Goal: Information Seeking & Learning: Learn about a topic

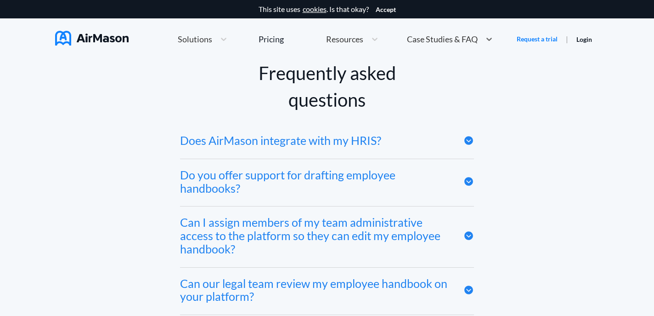
scroll to position [4326, 0]
click at [467, 141] on icon at bounding box center [469, 140] width 9 height 9
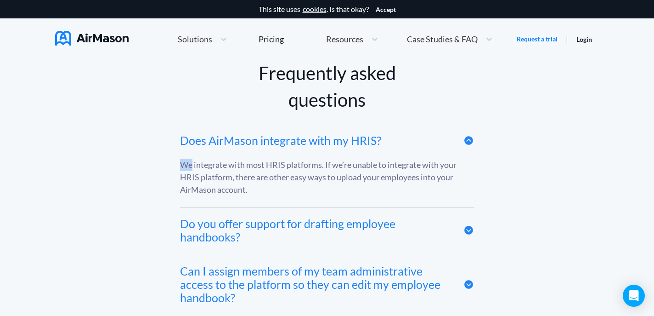
click at [467, 141] on icon at bounding box center [469, 140] width 11 height 11
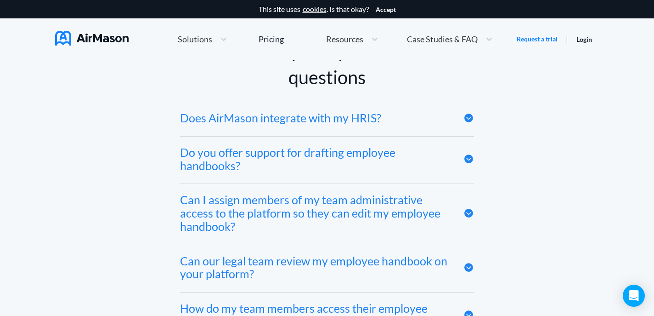
scroll to position [4371, 0]
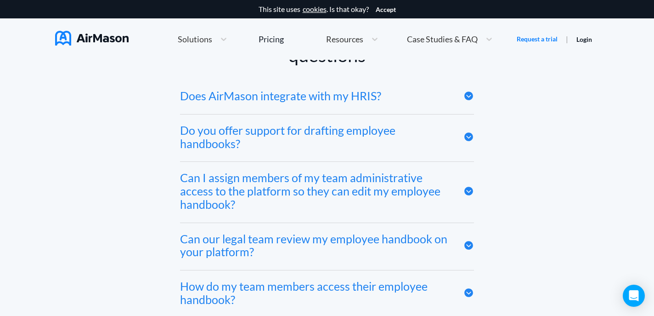
click at [471, 137] on icon at bounding box center [469, 136] width 11 height 11
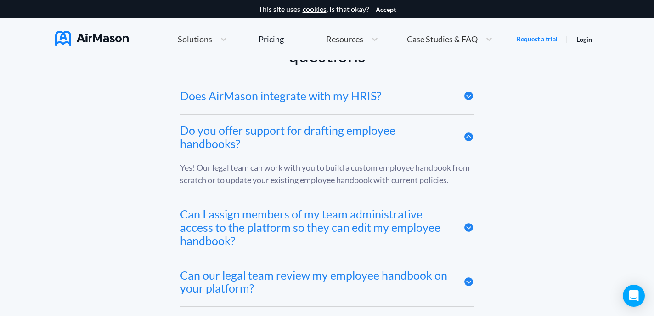
click at [471, 137] on icon at bounding box center [469, 136] width 11 height 11
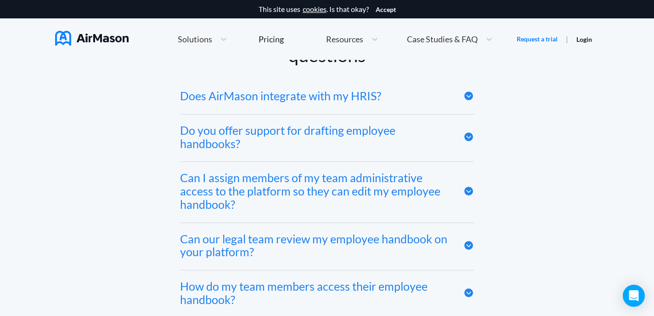
click at [469, 188] on icon at bounding box center [469, 191] width 9 height 9
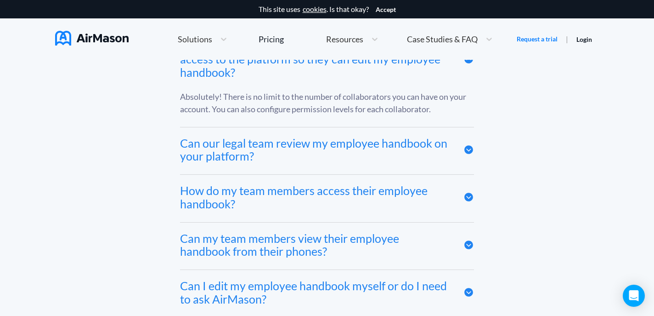
scroll to position [4504, 0]
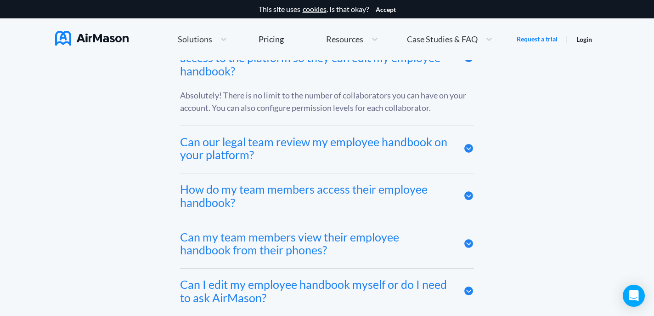
click at [459, 147] on div "Can our legal team review my employee handbook on your platform?" at bounding box center [327, 149] width 294 height 47
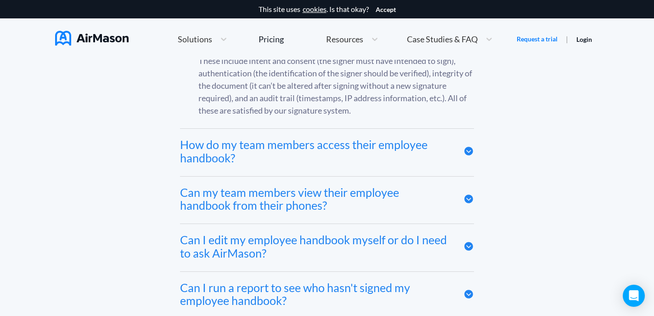
scroll to position [4716, 0]
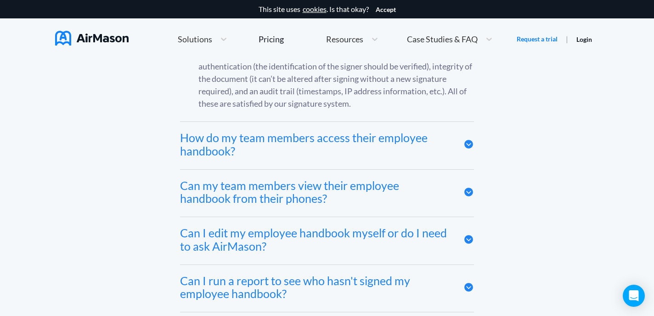
click at [464, 143] on icon at bounding box center [469, 144] width 11 height 11
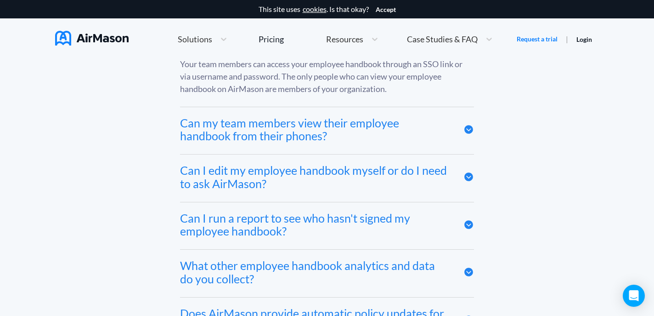
scroll to position [4829, 0]
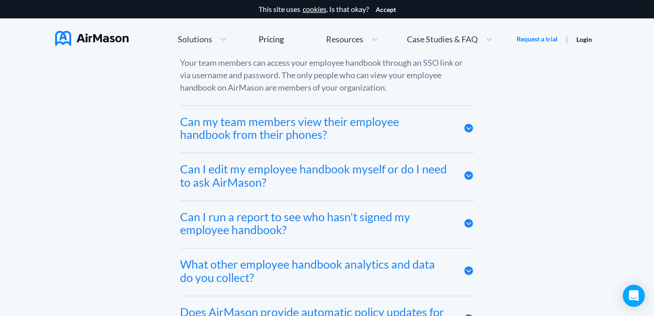
click at [471, 126] on icon at bounding box center [469, 128] width 9 height 9
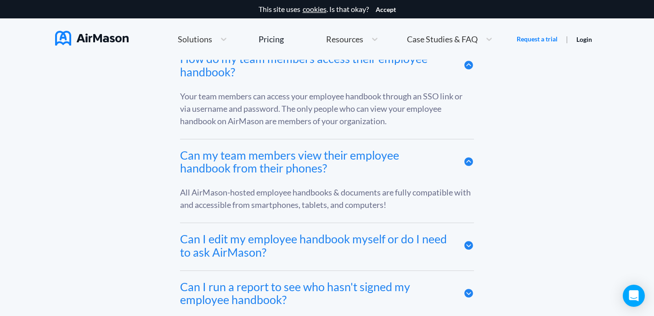
scroll to position [4792, 0]
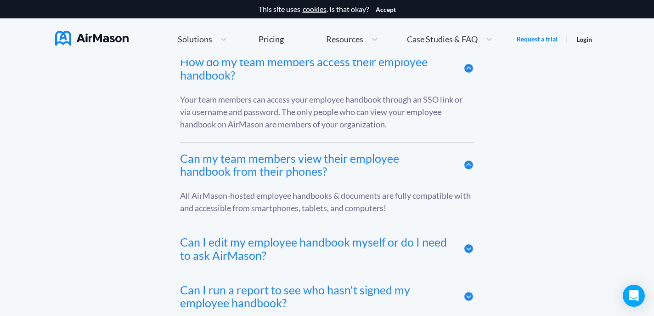
click at [468, 67] on icon at bounding box center [469, 68] width 9 height 9
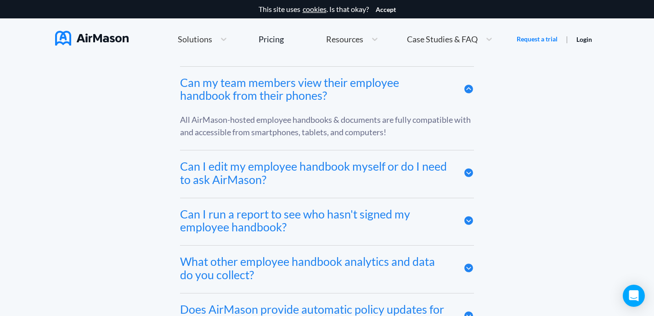
scroll to position [4822, 0]
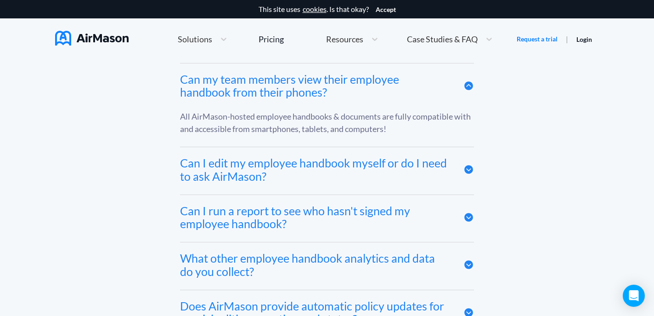
click at [469, 262] on icon at bounding box center [469, 264] width 9 height 9
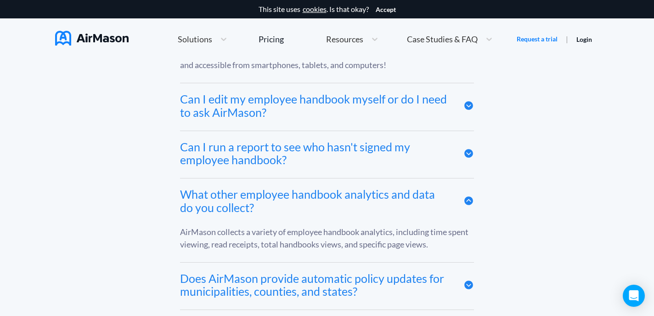
scroll to position [4888, 0]
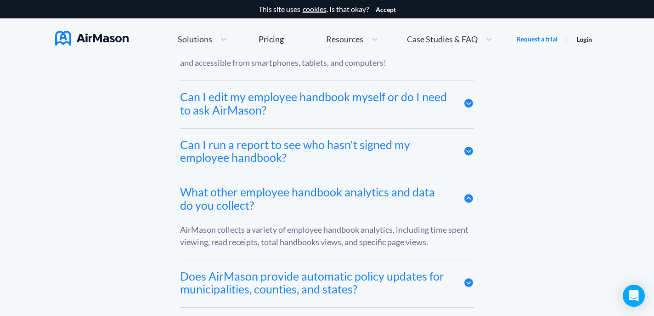
click at [466, 204] on div at bounding box center [469, 198] width 11 height 27
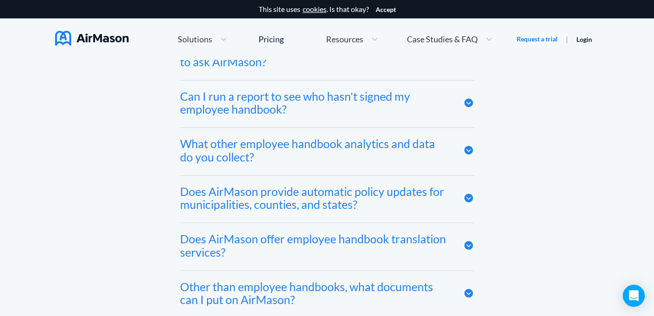
scroll to position [4938, 0]
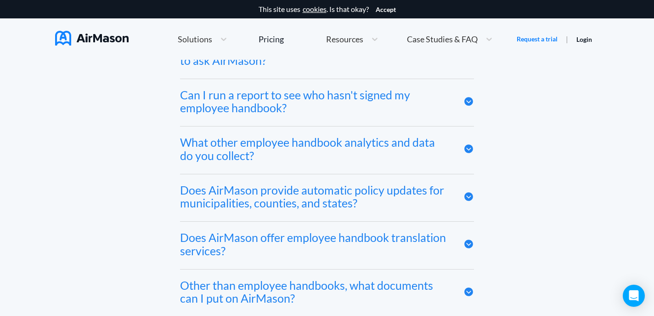
click at [467, 106] on icon at bounding box center [469, 101] width 11 height 11
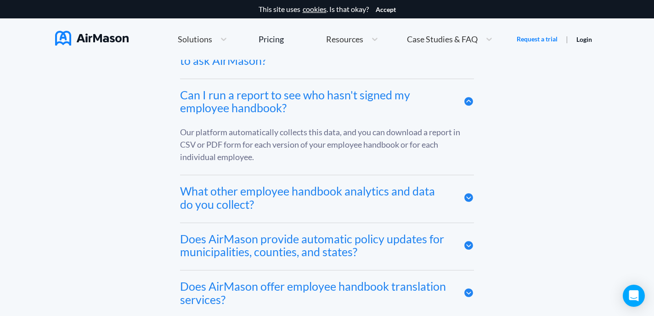
click at [329, 106] on div "Can I run a report to see who hasn't signed my employee handbook?" at bounding box center [315, 101] width 270 height 27
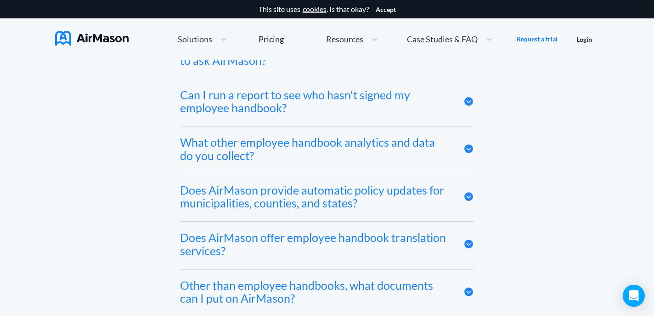
click at [335, 141] on div "What other employee handbook analytics and data do you collect?" at bounding box center [315, 149] width 270 height 27
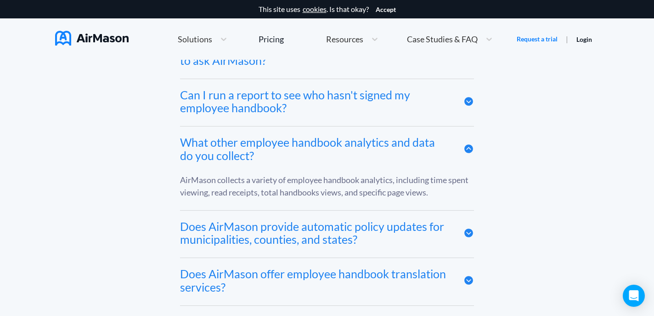
click at [335, 141] on div "What other employee handbook analytics and data do you collect?" at bounding box center [315, 149] width 270 height 27
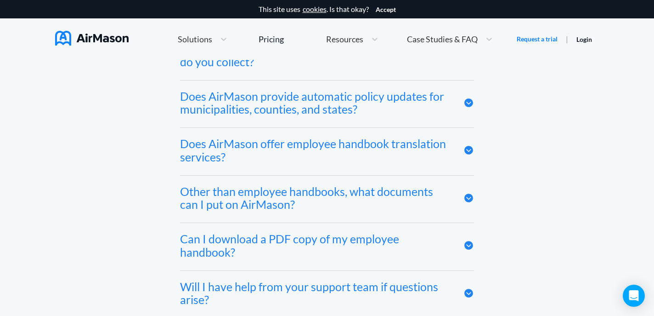
scroll to position [5031, 0]
click at [316, 108] on div "Does AirMason provide automatic policy updates for municipalities, counties, an…" at bounding box center [315, 103] width 270 height 27
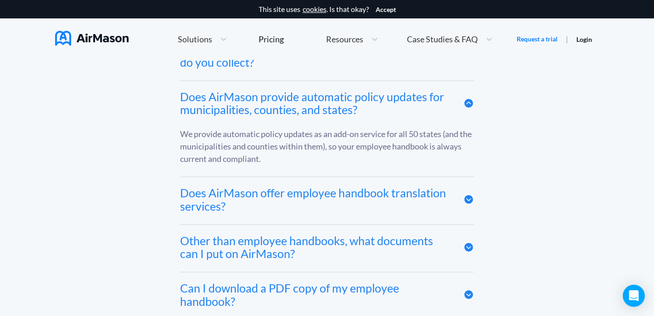
click at [309, 101] on div "Does AirMason provide automatic policy updates for municipalities, counties, an…" at bounding box center [315, 103] width 270 height 27
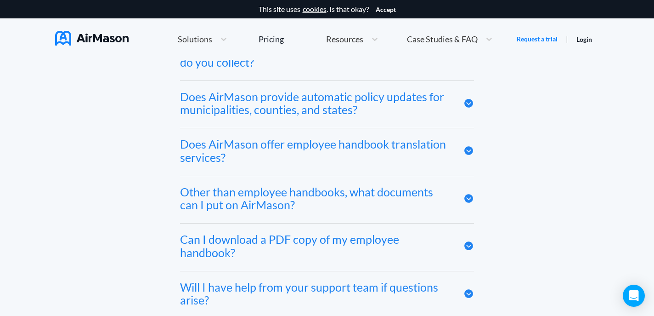
click at [318, 144] on div "Does AirMason offer employee handbook translation services?" at bounding box center [315, 150] width 270 height 27
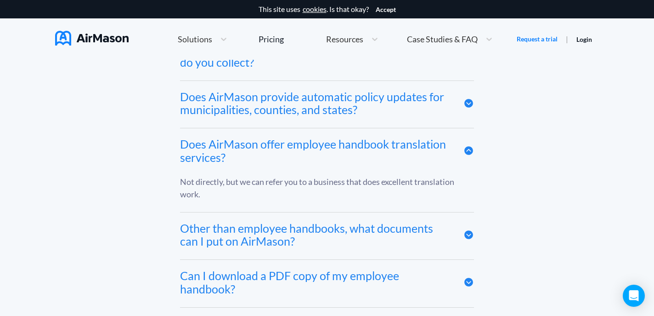
click at [318, 144] on div "Does AirMason offer employee handbook translation services?" at bounding box center [315, 150] width 270 height 27
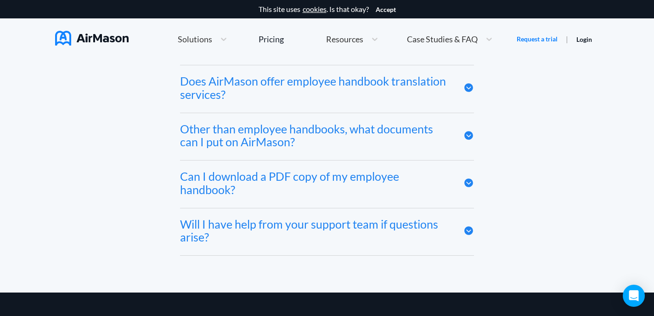
scroll to position [5109, 0]
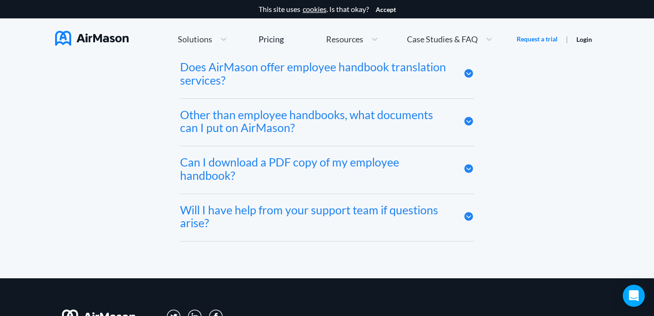
click at [279, 118] on div "Other than employee handbooks, what documents can I put on AirMason?" at bounding box center [315, 121] width 270 height 27
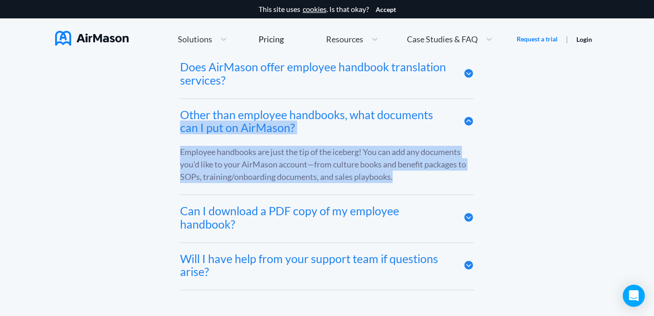
drag, startPoint x: 397, startPoint y: 179, endPoint x: 176, endPoint y: 121, distance: 229.1
click at [352, 122] on div "Other than employee handbooks, what documents can I put on AirMason?" at bounding box center [315, 121] width 270 height 27
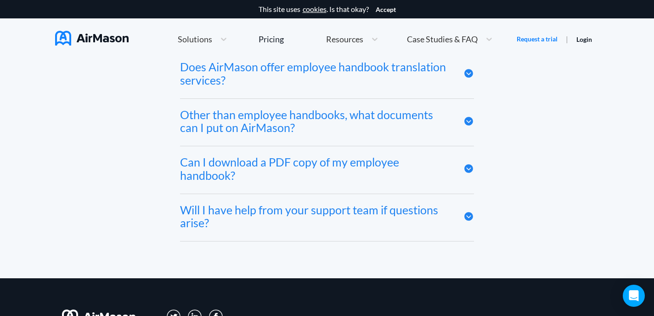
click at [339, 160] on div "Can I download a PDF copy of my employee handbook?" at bounding box center [315, 168] width 270 height 27
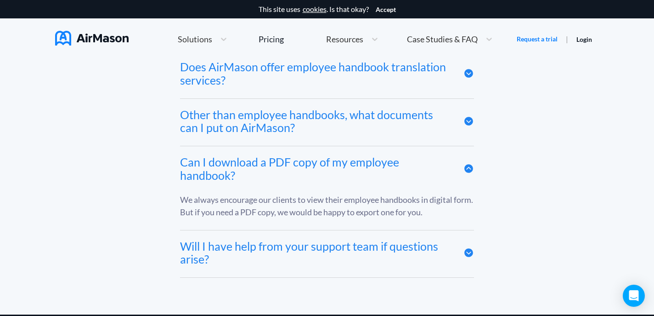
click at [400, 173] on div "Can I download a PDF copy of my employee handbook?" at bounding box center [315, 168] width 270 height 27
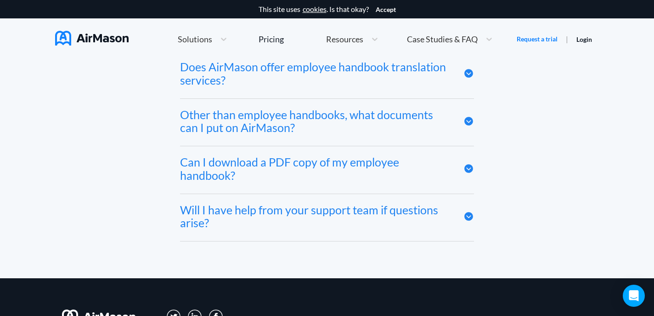
click at [349, 212] on div "Will I have help from your support team if questions arise?" at bounding box center [315, 216] width 270 height 27
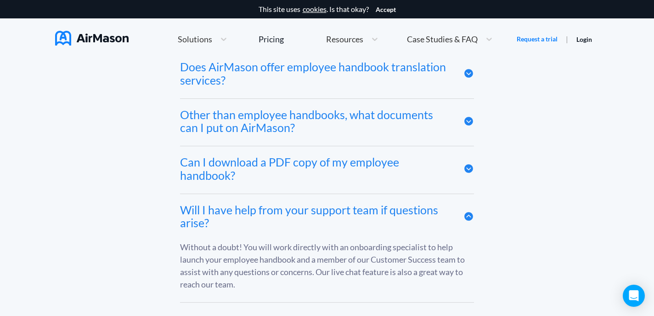
click at [349, 212] on div "Will I have help from your support team if questions arise?" at bounding box center [315, 216] width 270 height 27
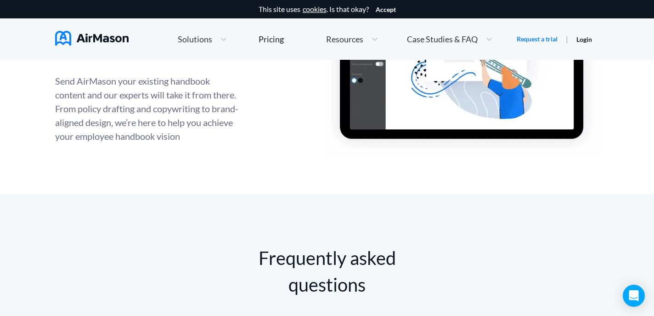
scroll to position [4031, 0]
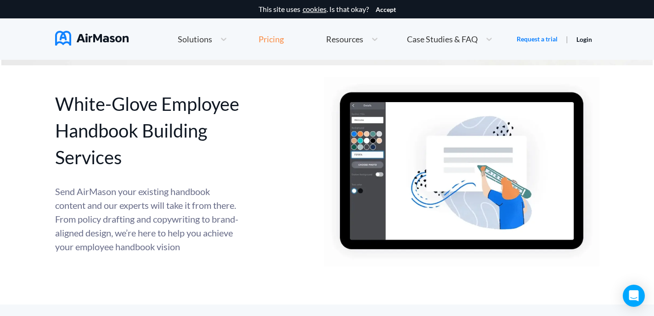
click at [271, 38] on div "Pricing" at bounding box center [271, 39] width 25 height 8
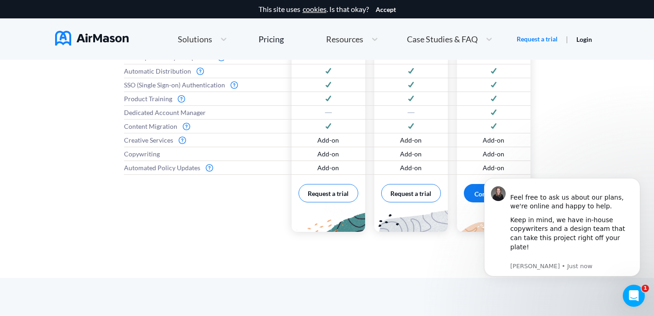
scroll to position [569, 0]
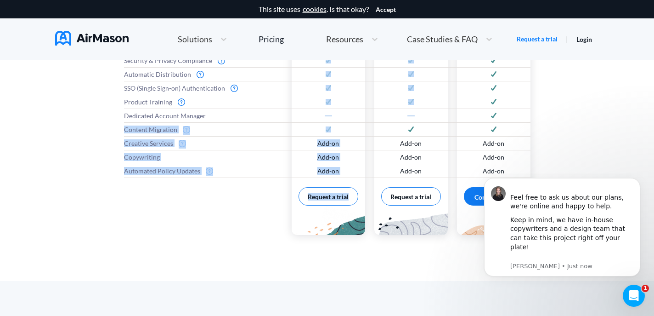
drag, startPoint x: 430, startPoint y: 118, endPoint x: 245, endPoint y: 121, distance: 184.8
click at [245, 121] on div "Features Digital Handbooks Digital Signatures Automatic Versioning Automated Si…" at bounding box center [327, 78] width 407 height 331
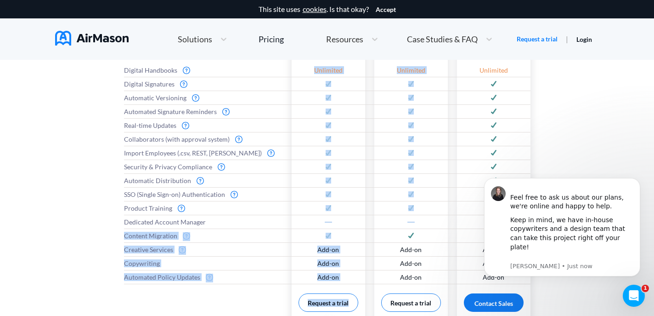
scroll to position [500, 0]
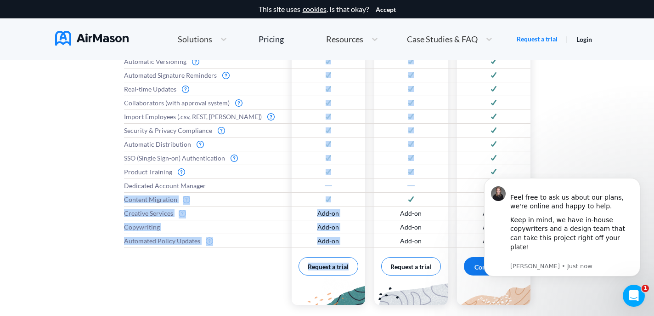
click at [293, 169] on div at bounding box center [329, 172] width 74 height 14
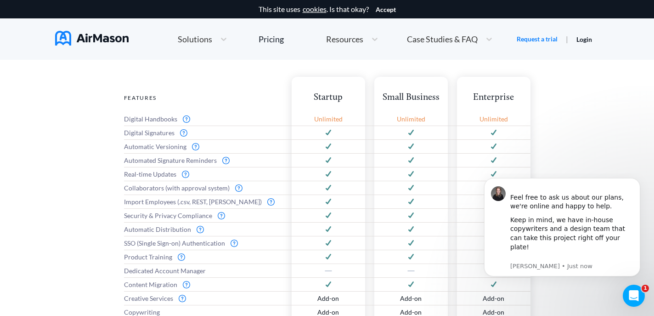
scroll to position [404, 0]
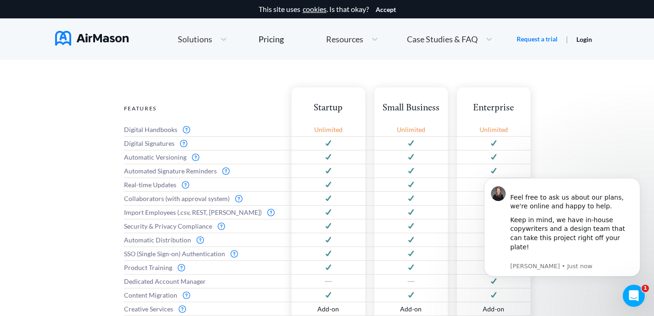
click at [176, 211] on span "Import Employees (.csv, REST, [PERSON_NAME])" at bounding box center [193, 212] width 138 height 7
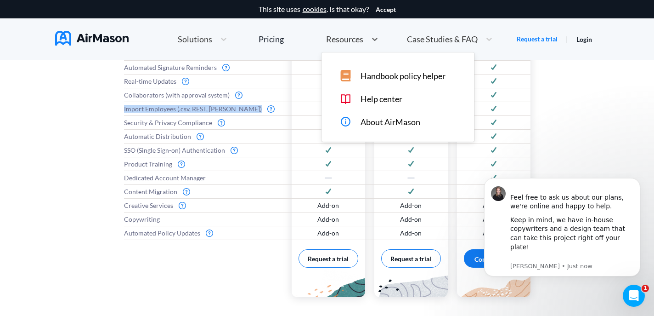
scroll to position [210, 0]
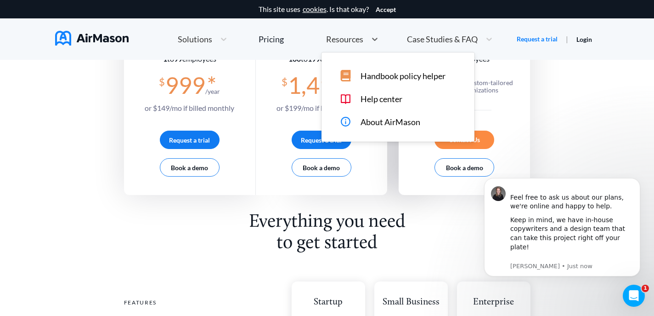
click at [365, 36] on div "Resources" at bounding box center [344, 39] width 45 height 11
click at [389, 74] on span "Handbook policy helper" at bounding box center [403, 76] width 85 height 10
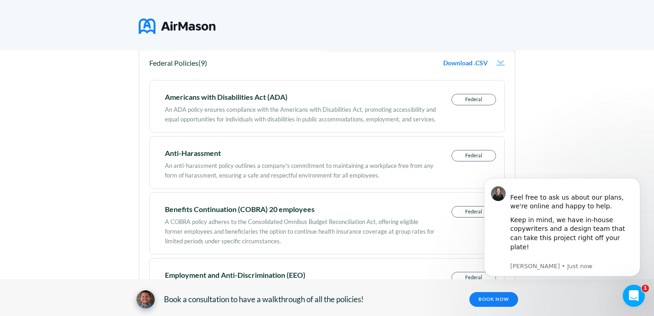
scroll to position [225, 0]
click at [470, 154] on p "Federal" at bounding box center [474, 154] width 44 height 11
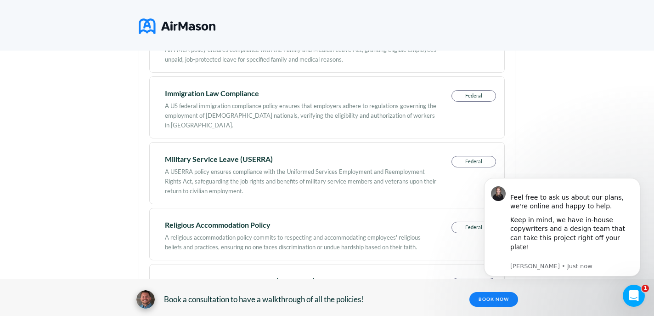
scroll to position [603, 0]
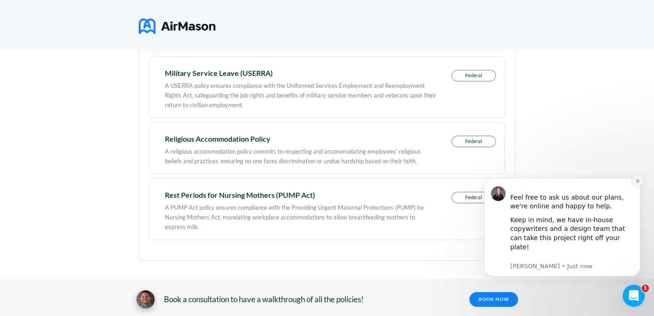
click at [642, 187] on button "Dismiss notification" at bounding box center [638, 181] width 12 height 12
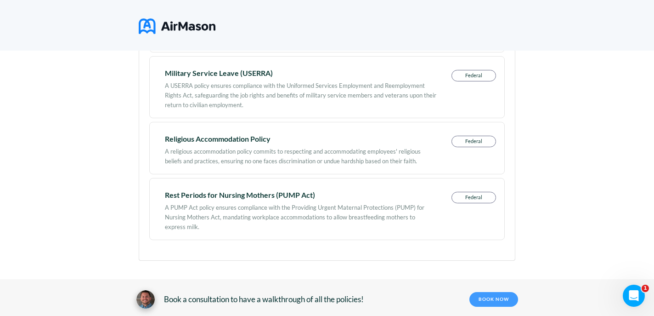
click at [486, 297] on link "BOOK NOW" at bounding box center [494, 299] width 49 height 15
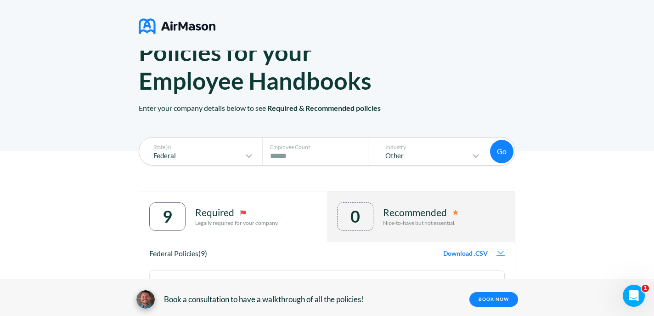
scroll to position [0, 0]
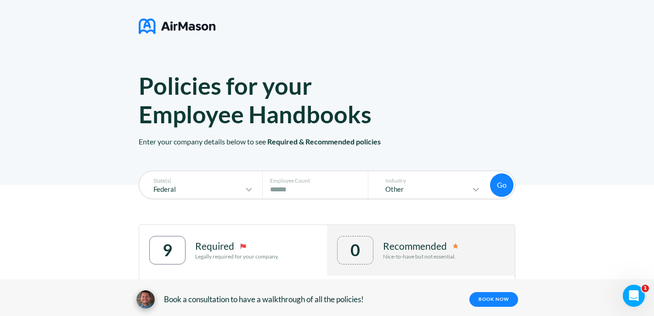
click at [177, 29] on img at bounding box center [177, 26] width 77 height 23
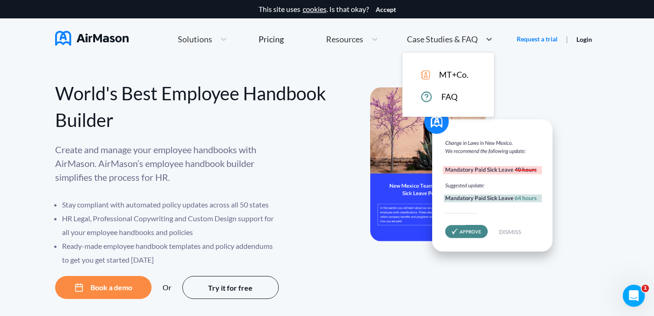
click at [435, 42] on span "Case Studies & FAQ" at bounding box center [442, 39] width 71 height 8
click at [444, 76] on span "MT+Co." at bounding box center [453, 75] width 29 height 10
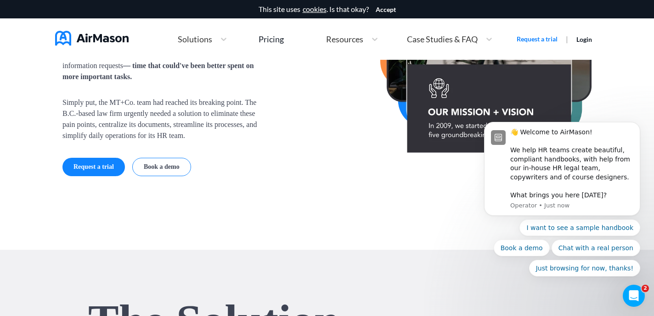
scroll to position [887, 0]
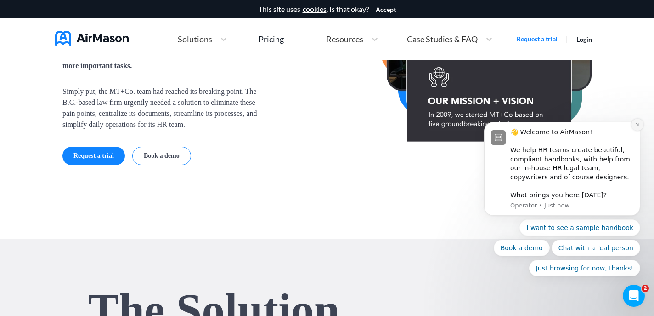
click at [636, 124] on icon "Dismiss notification" at bounding box center [638, 124] width 5 height 5
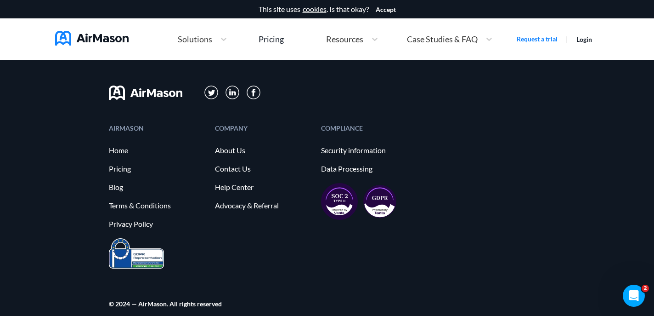
scroll to position [2657, 0]
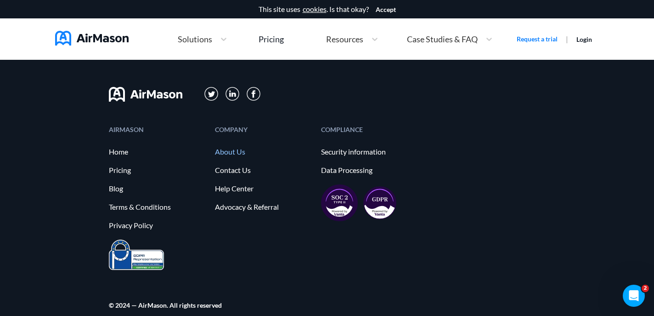
click at [238, 150] on link "About Us" at bounding box center [263, 152] width 97 height 8
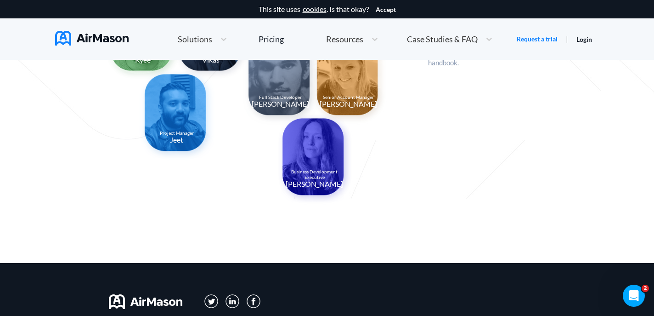
scroll to position [856, 0]
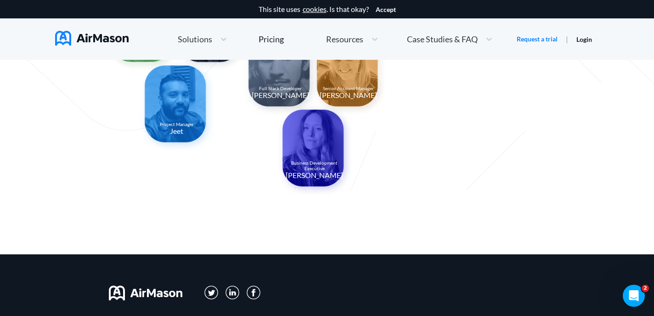
click at [231, 291] on img at bounding box center [233, 292] width 14 height 14
click at [359, 35] on span "Resources" at bounding box center [344, 39] width 37 height 8
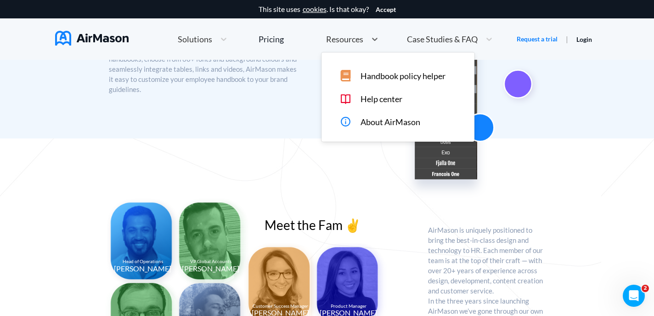
click at [369, 123] on span "About AirMason" at bounding box center [391, 122] width 60 height 10
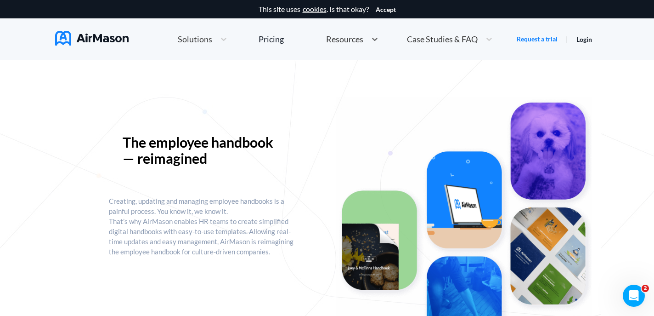
scroll to position [0, 0]
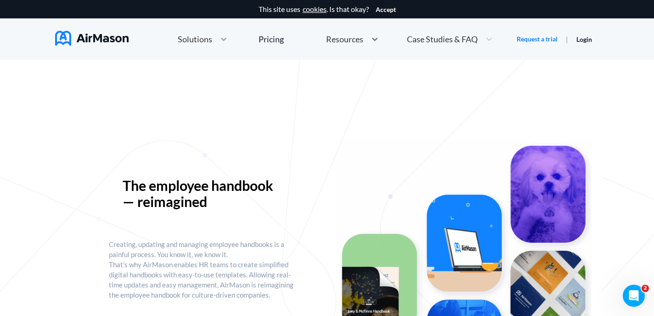
click at [220, 38] on icon at bounding box center [223, 38] width 9 height 9
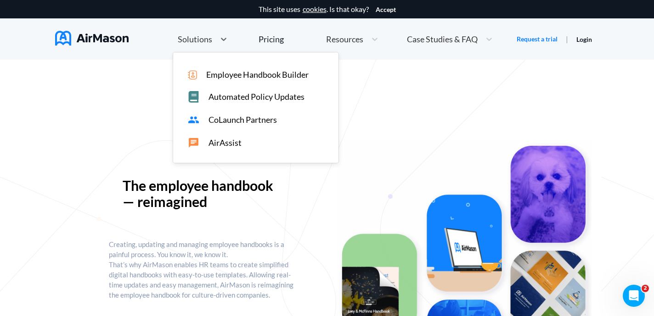
click at [241, 121] on span "CoLaunch Partners" at bounding box center [243, 120] width 68 height 10
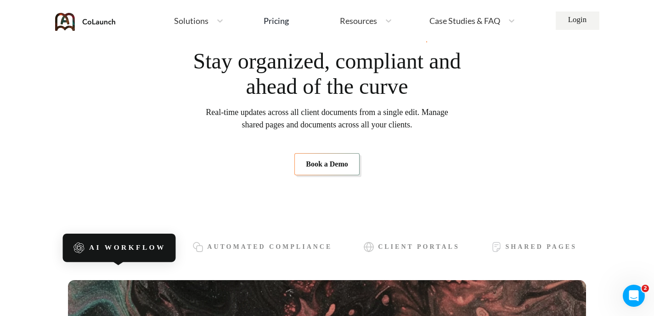
scroll to position [164, 0]
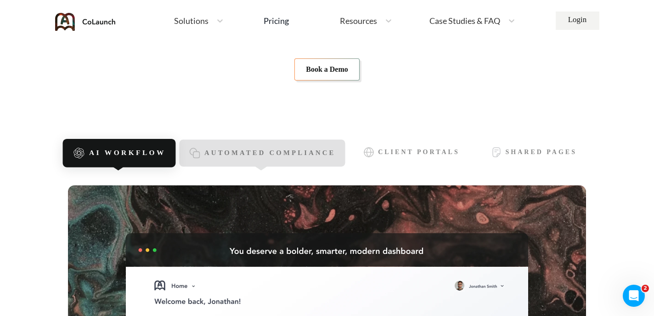
click at [295, 155] on span "Automated Compliance" at bounding box center [269, 153] width 131 height 8
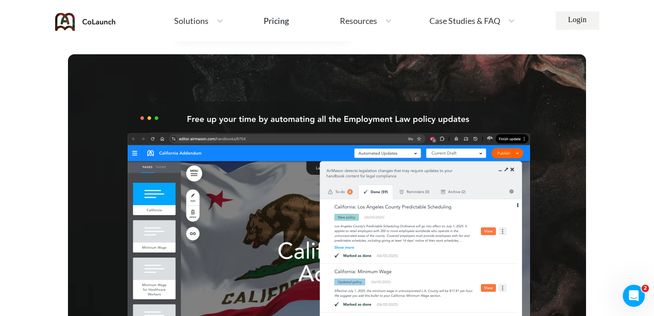
scroll to position [375, 0]
